Goal: Information Seeking & Learning: Learn about a topic

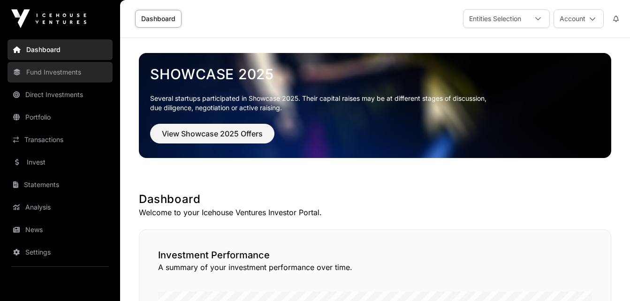
click at [68, 74] on link "Fund Investments" at bounding box center [60, 72] width 105 height 21
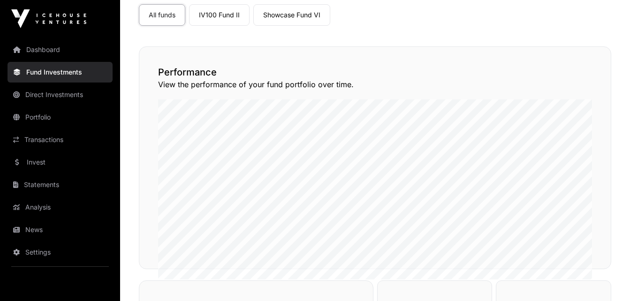
scroll to position [82, 0]
click at [217, 15] on link "IV100 Fund II" at bounding box center [219, 14] width 60 height 22
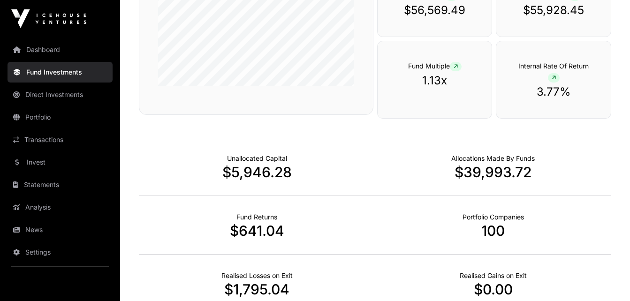
scroll to position [181, 0]
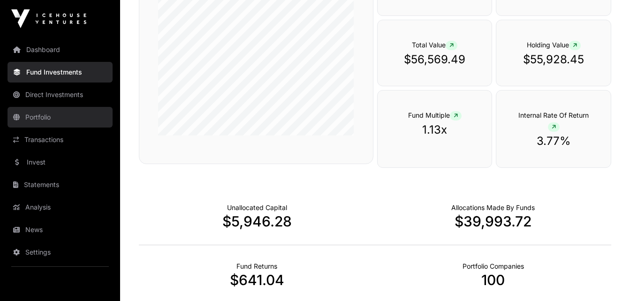
click at [41, 117] on link "Portfolio" at bounding box center [60, 117] width 105 height 21
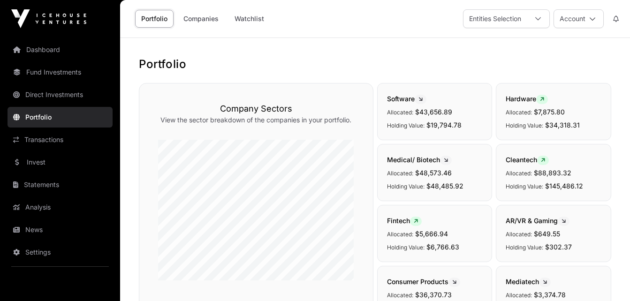
click at [421, 158] on span "Medical/ Biotech" at bounding box center [419, 160] width 65 height 8
click at [413, 175] on p "Allocated: $48,573.46" at bounding box center [435, 172] width 96 height 11
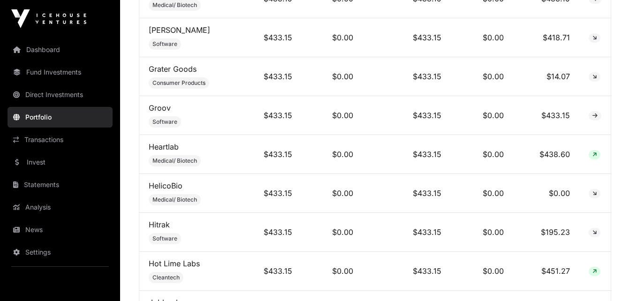
scroll to position [1877, 0]
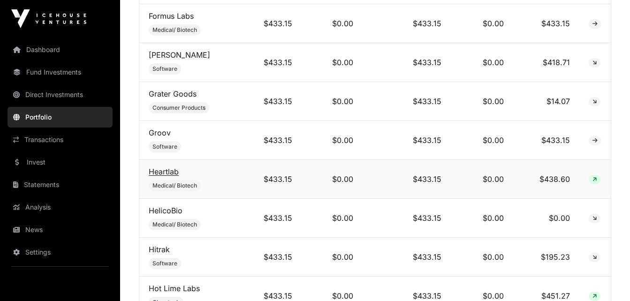
click at [161, 176] on link "Heartlab" at bounding box center [164, 171] width 30 height 9
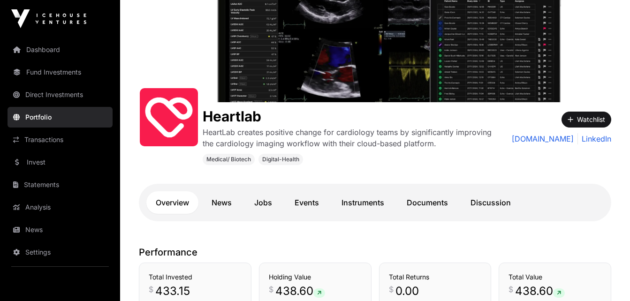
scroll to position [54, 0]
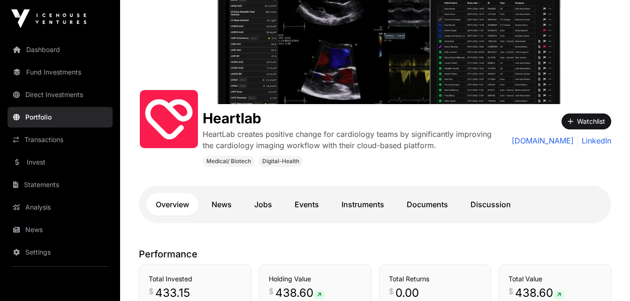
click at [597, 57] on img at bounding box center [375, 44] width 510 height 120
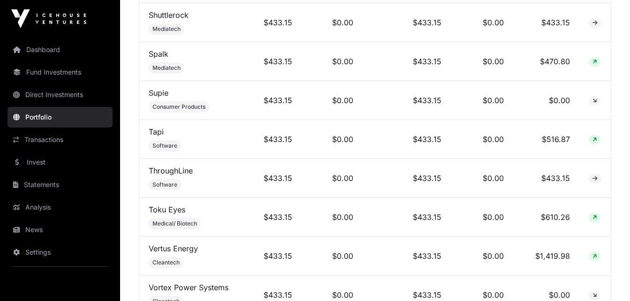
scroll to position [2470, 0]
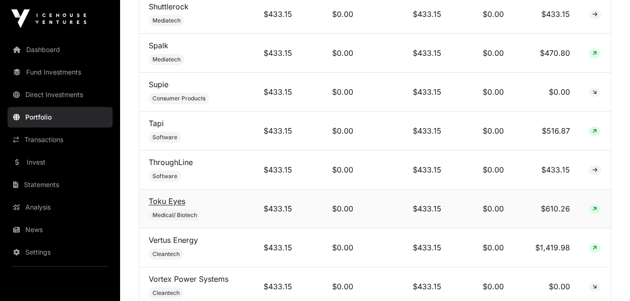
click at [156, 206] on link "Toku Eyes" at bounding box center [167, 200] width 37 height 9
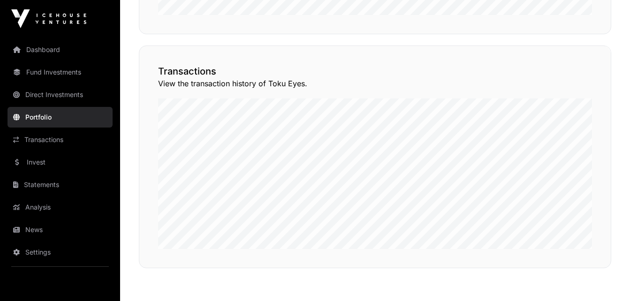
scroll to position [656, 0]
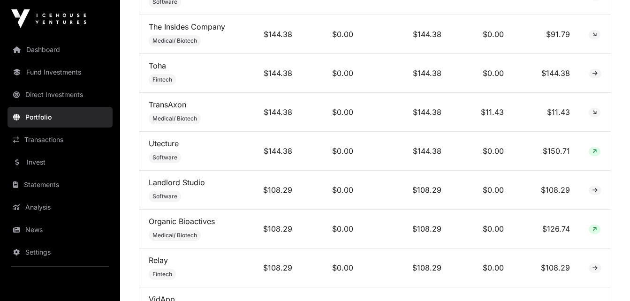
scroll to position [4051, 0]
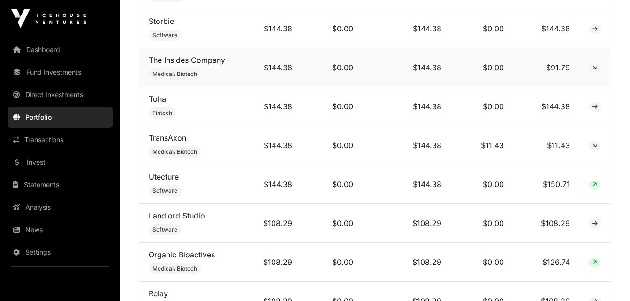
click at [177, 65] on link "The Insides Company" at bounding box center [187, 59] width 76 height 9
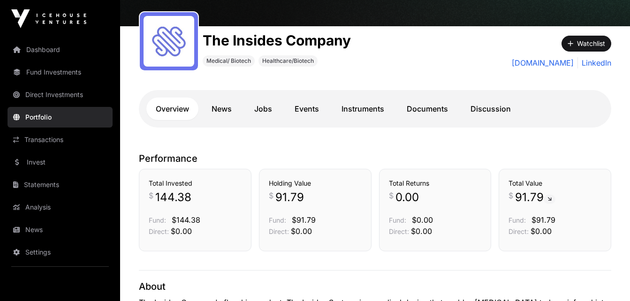
scroll to position [100, 0]
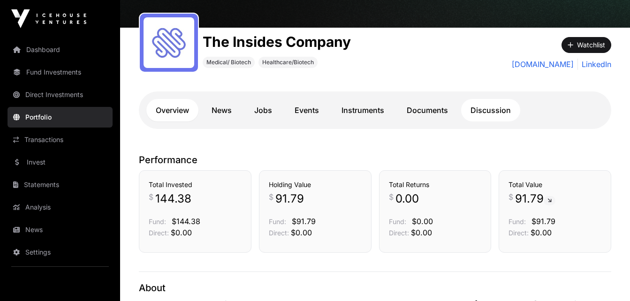
click at [481, 109] on link "Discussion" at bounding box center [490, 110] width 59 height 23
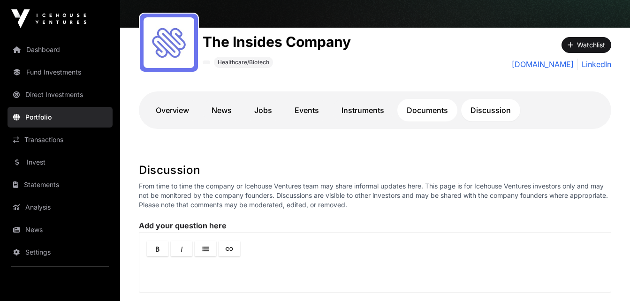
click at [428, 110] on link "Documents" at bounding box center [427, 110] width 60 height 23
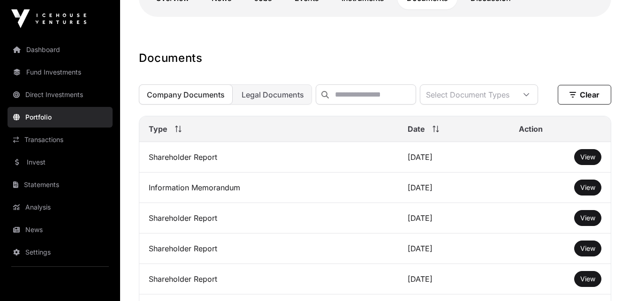
scroll to position [220, 0]
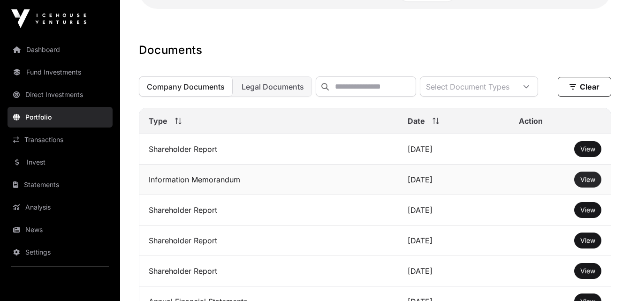
click at [587, 183] on span "View" at bounding box center [587, 179] width 15 height 8
click at [584, 153] on span "View" at bounding box center [587, 149] width 15 height 8
click at [585, 183] on span "View" at bounding box center [587, 179] width 15 height 8
